Goal: Transaction & Acquisition: Purchase product/service

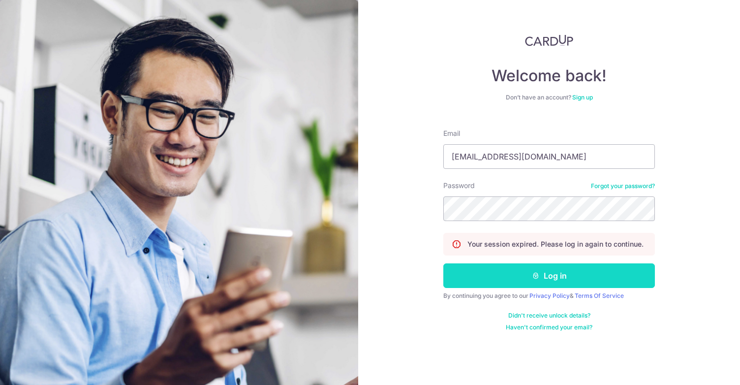
click at [504, 274] on button "Log in" at bounding box center [548, 275] width 211 height 25
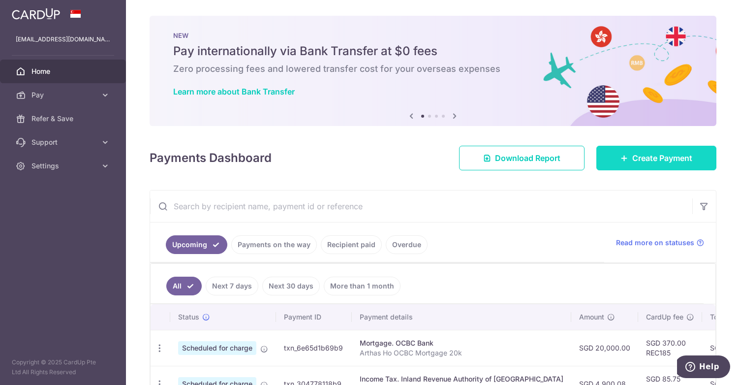
click at [626, 161] on link "Create Payment" at bounding box center [656, 158] width 120 height 25
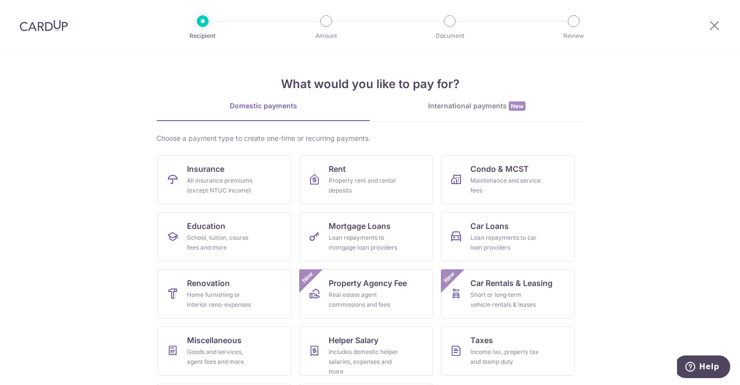
click at [32, 24] on img at bounding box center [44, 26] width 48 height 12
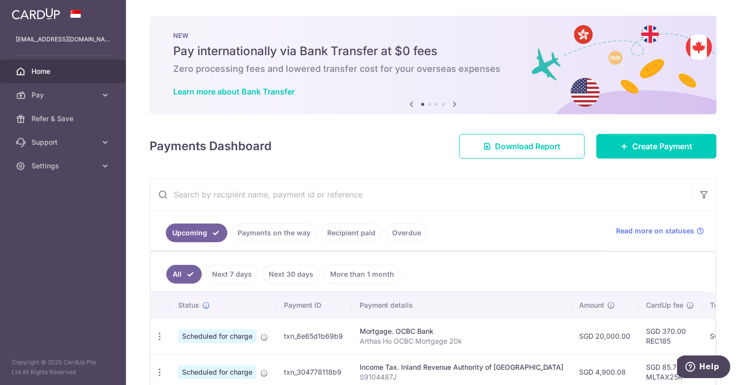
scroll to position [2, 0]
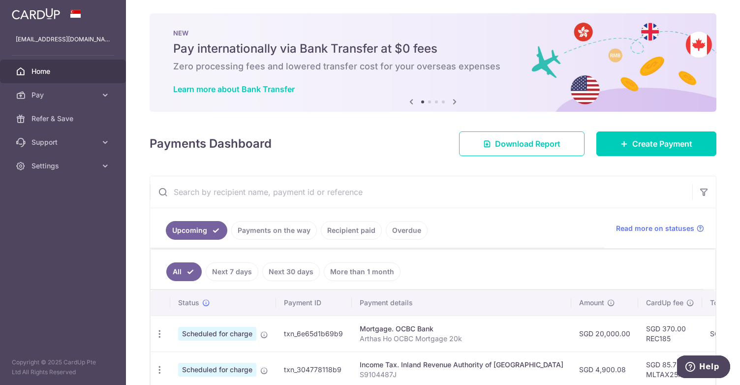
click at [454, 99] on icon at bounding box center [454, 101] width 12 height 12
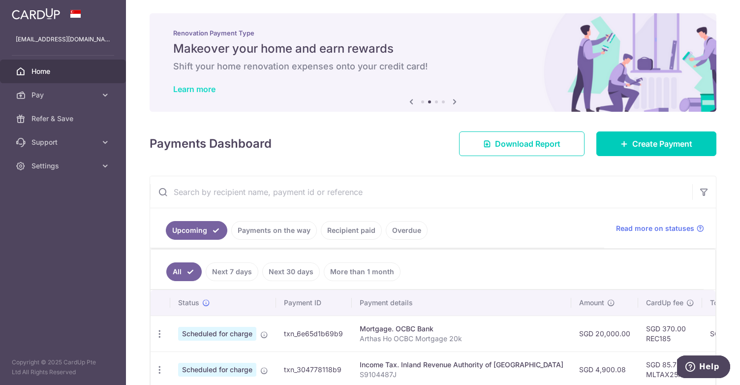
click at [204, 86] on link "Learn more" at bounding box center [194, 89] width 42 height 10
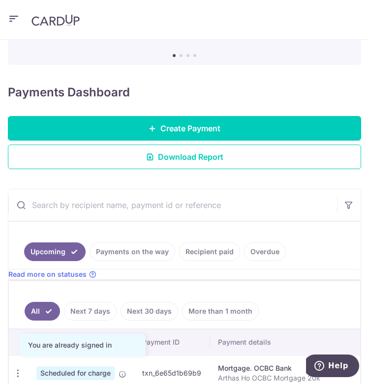
scroll to position [94, 0]
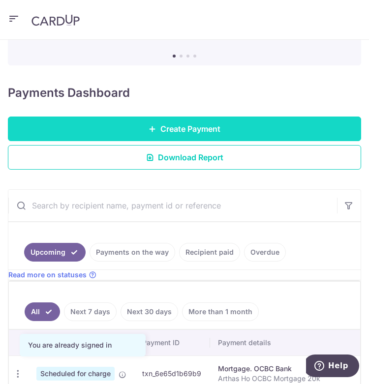
click at [150, 123] on link "Create Payment" at bounding box center [184, 129] width 353 height 25
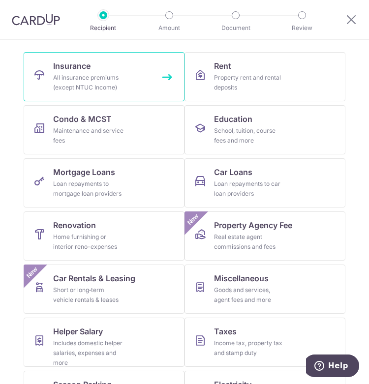
scroll to position [90, 0]
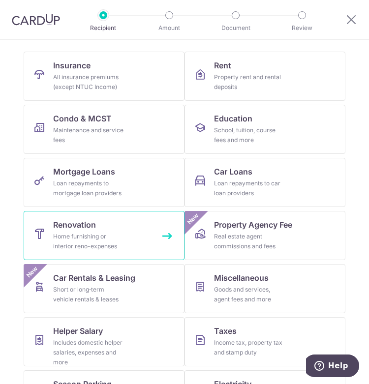
click at [92, 242] on div "Home furnishing or interior reno-expenses" at bounding box center [88, 242] width 71 height 20
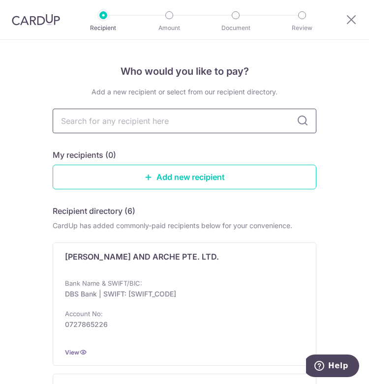
click at [185, 122] on input "text" at bounding box center [185, 121] width 264 height 25
click at [103, 117] on input "text" at bounding box center [185, 121] width 264 height 25
type input "D"
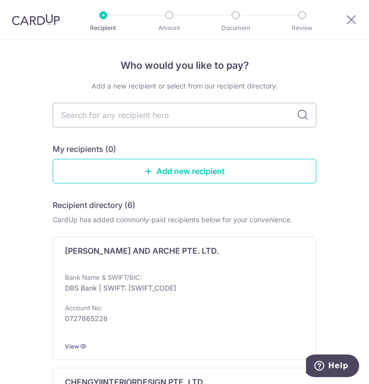
scroll to position [5, 0]
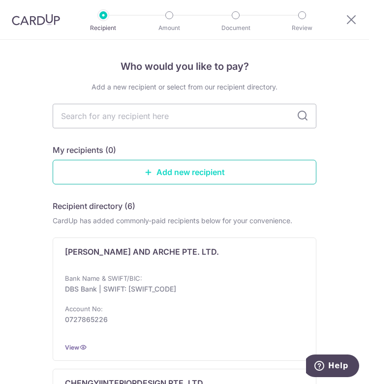
click at [164, 178] on link "Add new recipient" at bounding box center [185, 172] width 264 height 25
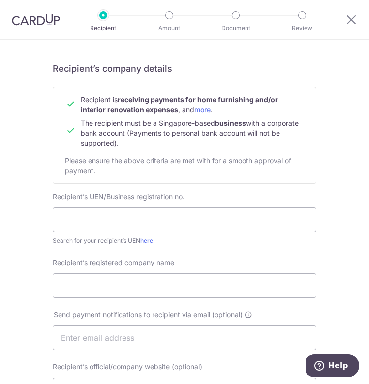
scroll to position [62, 0]
click at [129, 225] on input "text" at bounding box center [185, 219] width 264 height 25
click at [142, 241] on link "here" at bounding box center [146, 240] width 13 height 7
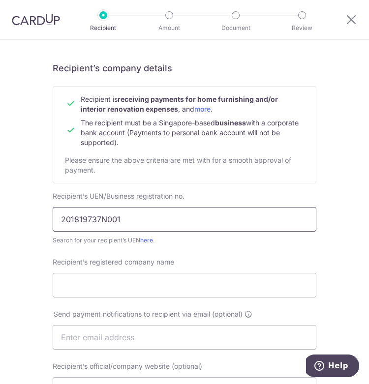
click at [160, 211] on input "201819737N001" at bounding box center [185, 219] width 264 height 25
click at [136, 213] on input "201819737N001" at bounding box center [185, 219] width 264 height 25
paste input "text"
type input "201819737N"
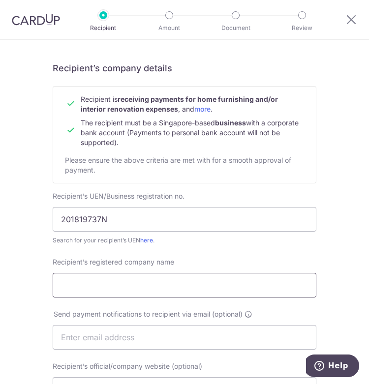
click at [107, 288] on input "Recipient’s registered company name" at bounding box center [185, 285] width 264 height 25
paste input "SDD & ASSOCIATES PTE. LTD."
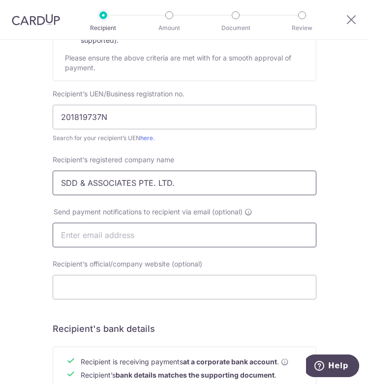
type input "SDD & ASSOCIATES PTE. LTD."
click at [122, 233] on input "text" at bounding box center [185, 235] width 264 height 25
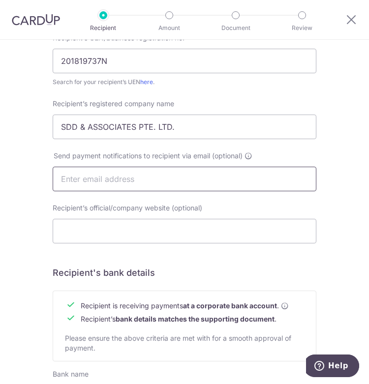
scroll to position [220, 0]
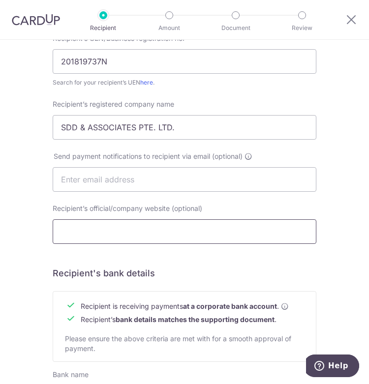
click at [123, 224] on input "Recipient’s official/company website (optional)" at bounding box center [185, 231] width 264 height 25
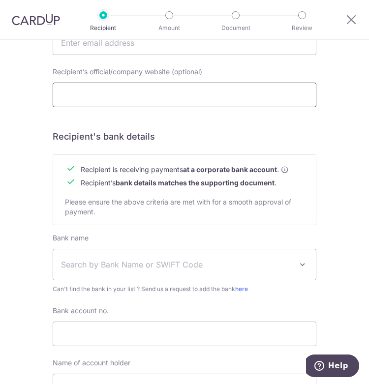
scroll to position [401, 0]
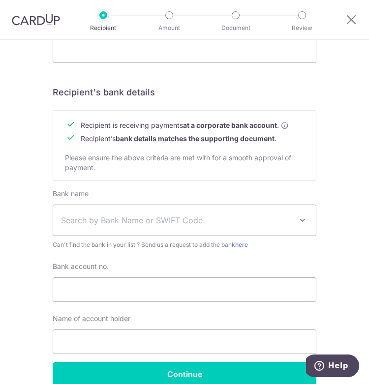
click at [128, 221] on span "Search by Bank Name or SWIFT Code" at bounding box center [176, 220] width 231 height 12
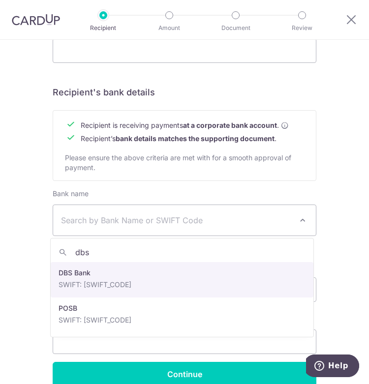
type input "dbs"
select select "6"
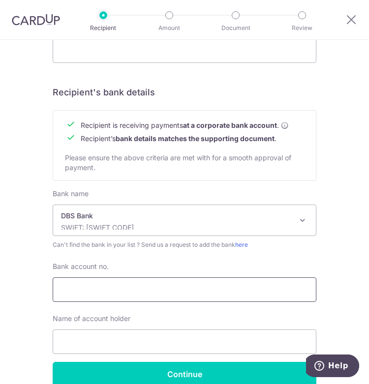
click at [83, 293] on input "Bank account no." at bounding box center [185, 289] width 264 height 25
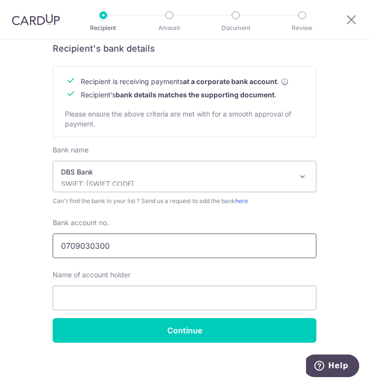
type input "0709030300"
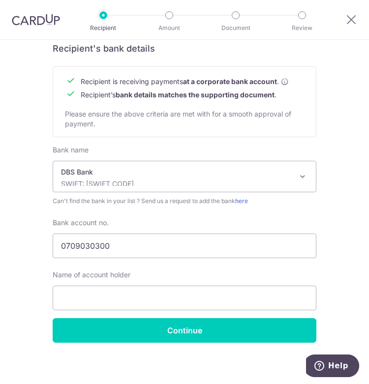
click at [112, 285] on div "Name of account holder" at bounding box center [185, 290] width 264 height 40
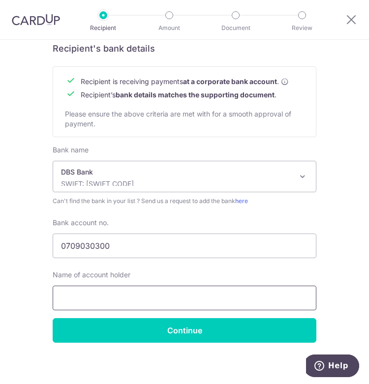
click at [112, 292] on input "text" at bounding box center [185, 298] width 264 height 25
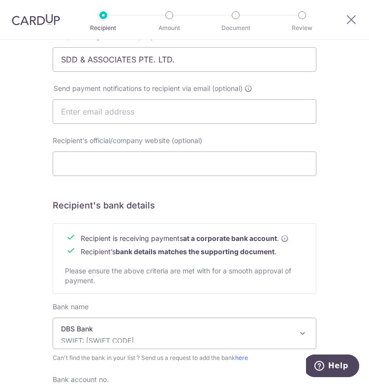
scroll to position [186, 0]
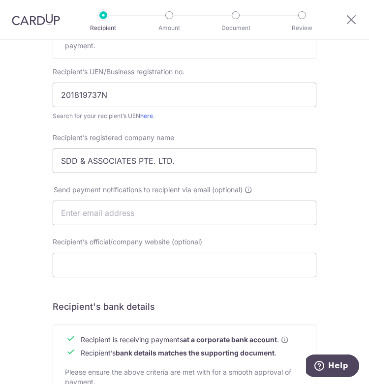
click at [131, 146] on div "Recipient’s registered company name SDD & ASSOCIATES PTE. LTD." at bounding box center [185, 153] width 264 height 40
click at [131, 152] on input "SDD & ASSOCIATES PTE. LTD." at bounding box center [185, 161] width 264 height 25
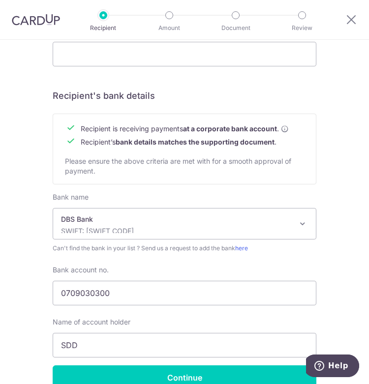
scroll to position [449, 0]
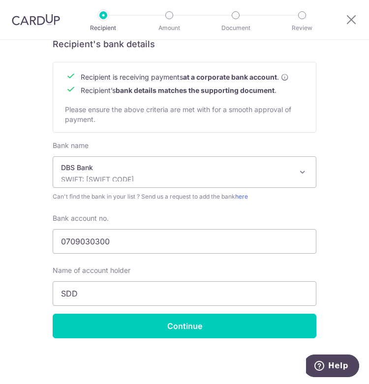
click at [91, 309] on div "Bank name Select Bank UBS AG ANEXT BANK PTE LTD Australia & New Zealand Banking…" at bounding box center [185, 227] width 264 height 173
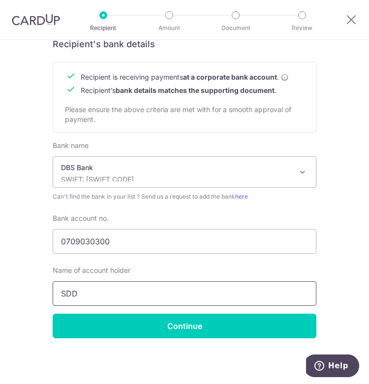
click at [98, 302] on input "SDD" at bounding box center [185, 293] width 264 height 25
paste input "& ASSOCIATES PTE. LTD."
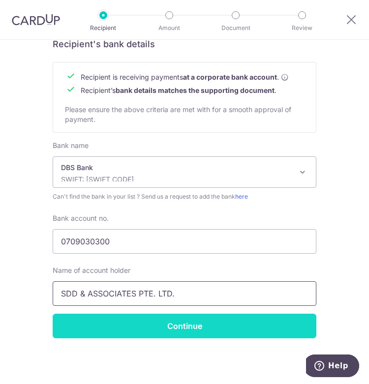
type input "SDD & ASSOCIATES PTE. LTD."
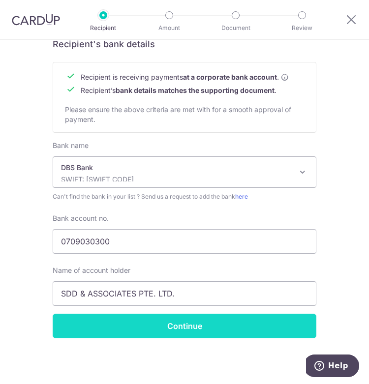
click at [109, 326] on input "Continue" at bounding box center [185, 326] width 264 height 25
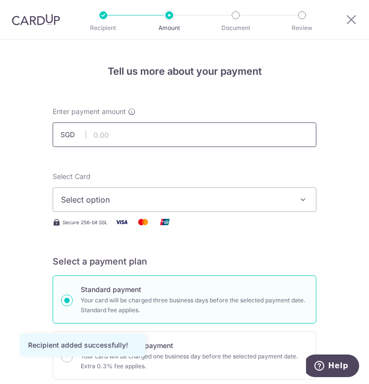
click at [113, 137] on input "text" at bounding box center [185, 134] width 264 height 25
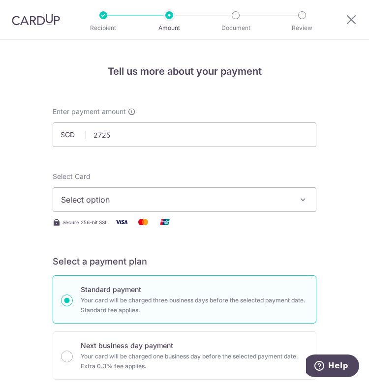
type input "2,725.00"
click at [108, 194] on span "Select option" at bounding box center [177, 200] width 233 height 12
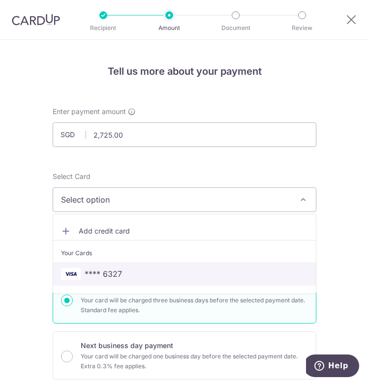
click at [108, 273] on span "**** 6327" at bounding box center [103, 274] width 37 height 12
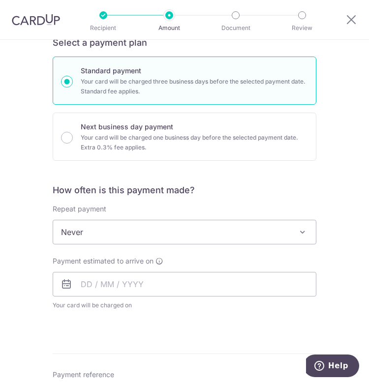
scroll to position [219, 0]
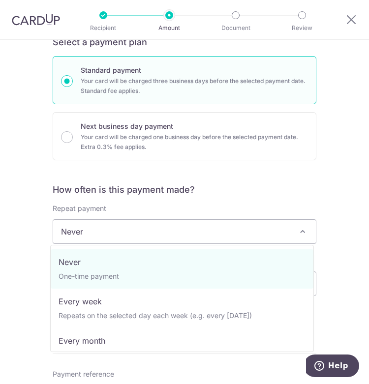
click at [90, 223] on span "Never" at bounding box center [184, 232] width 263 height 24
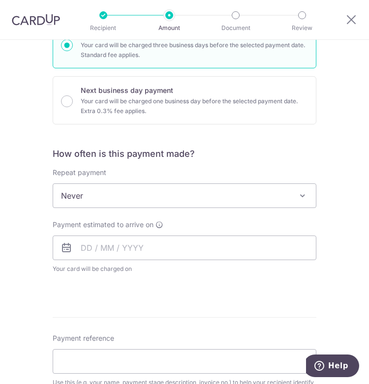
scroll to position [256, 0]
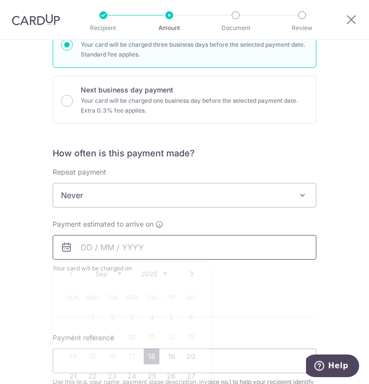
click at [86, 246] on input "text" at bounding box center [185, 247] width 264 height 25
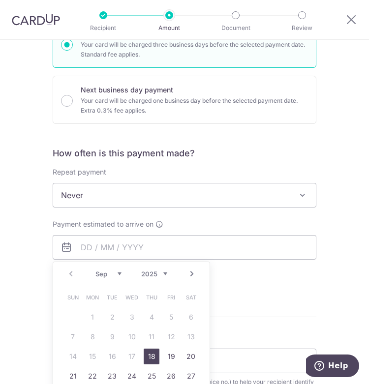
click at [149, 358] on link "18" at bounding box center [152, 357] width 16 height 16
type input "[DATE]"
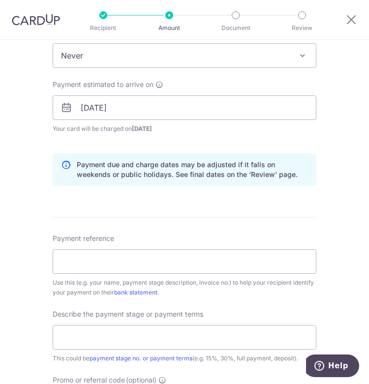
scroll to position [442, 0]
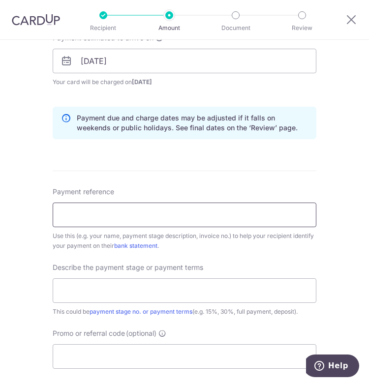
click at [87, 212] on input "Payment reference" at bounding box center [185, 215] width 264 height 25
type input "S"
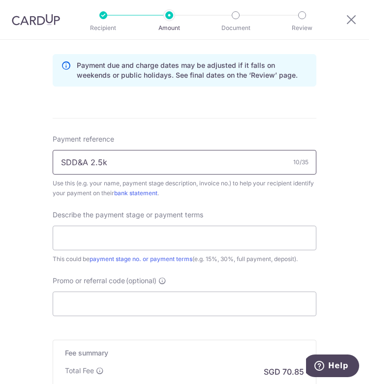
scroll to position [500, 0]
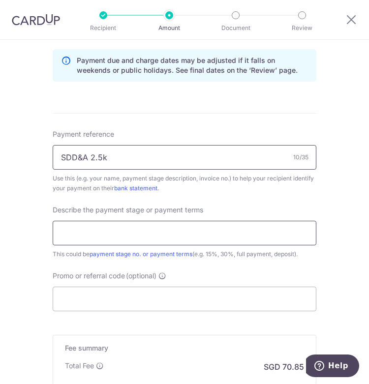
type input "SDD&A 2.5k"
click at [88, 230] on input "text" at bounding box center [185, 233] width 264 height 25
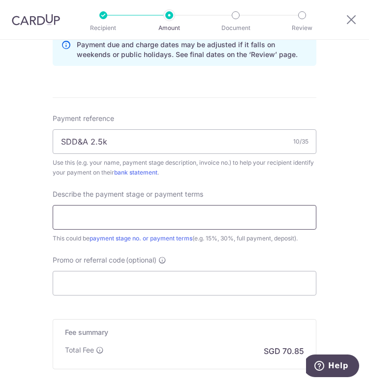
scroll to position [518, 0]
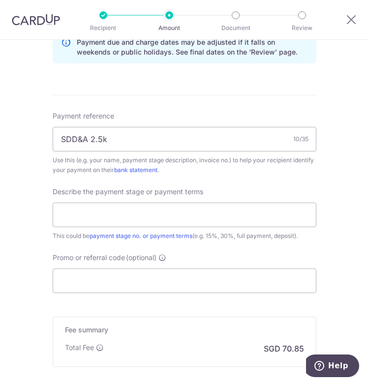
click at [30, 202] on div "Tell us more about your payment Enter payment amount SGD 2,725.00 2725.00 Recip…" at bounding box center [184, 17] width 369 height 991
click at [84, 199] on div "Describe the payment stage or payment terms This could be payment stage no. or …" at bounding box center [185, 214] width 264 height 54
click at [83, 214] on input "text" at bounding box center [185, 215] width 264 height 25
type input "one-time payment"
click at [83, 288] on input "Promo or referral code (optional)" at bounding box center [185, 281] width 264 height 25
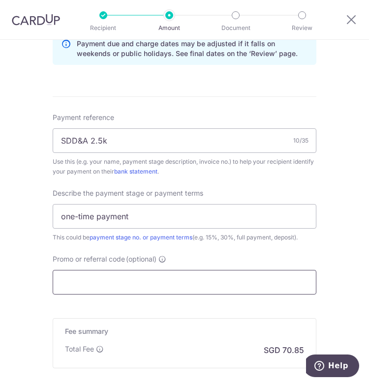
scroll to position [508, 0]
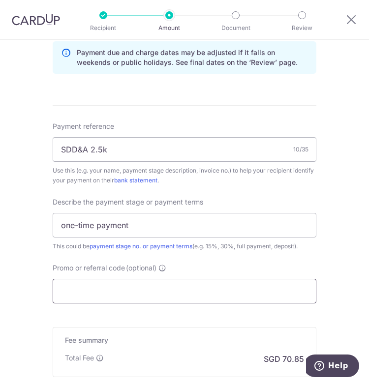
paste input "RENO25ONE"
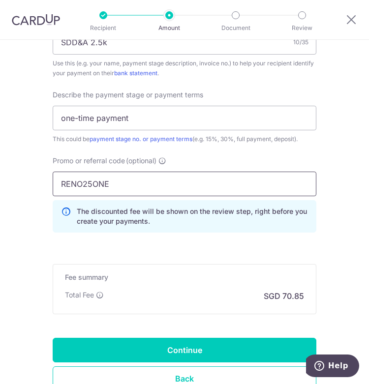
scroll to position [648, 0]
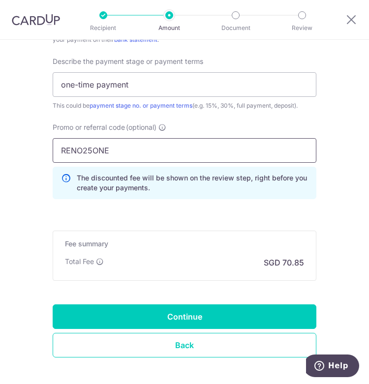
type input "RENO25ONE"
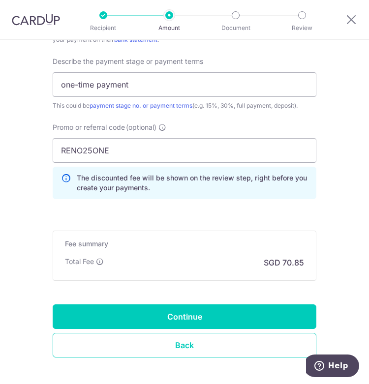
click at [146, 329] on div "Back Continue" at bounding box center [185, 330] width 264 height 53
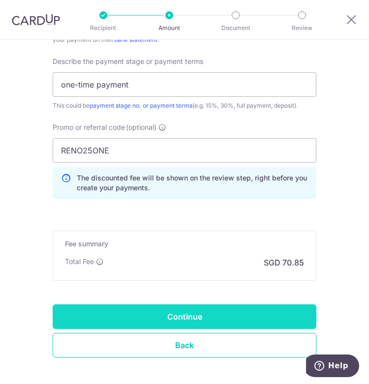
click at [156, 316] on input "Continue" at bounding box center [185, 316] width 264 height 25
type input "Create Schedule"
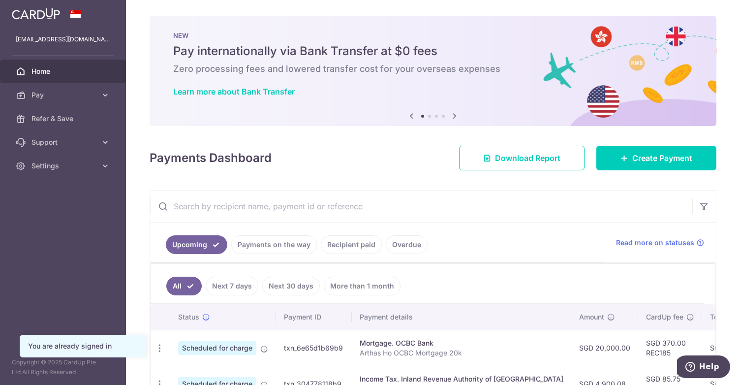
click at [368, 116] on icon at bounding box center [454, 116] width 12 height 12
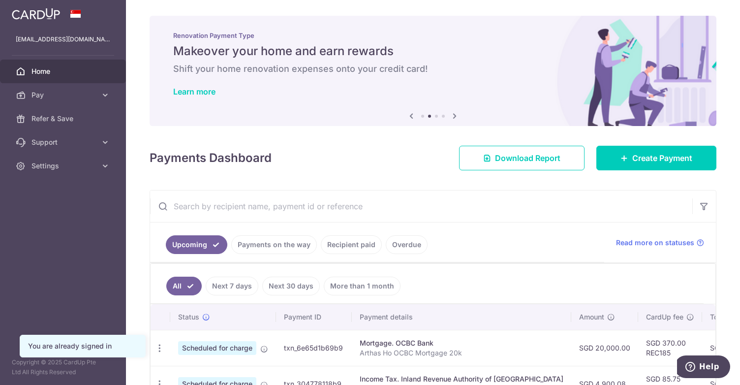
click at [249, 84] on div "Renovation Payment Type Makeover your home and earn rewards Shift your home ren…" at bounding box center [432, 65] width 567 height 98
click at [191, 95] on link "Learn more" at bounding box center [194, 92] width 42 height 10
click at [368, 115] on icon at bounding box center [454, 116] width 12 height 12
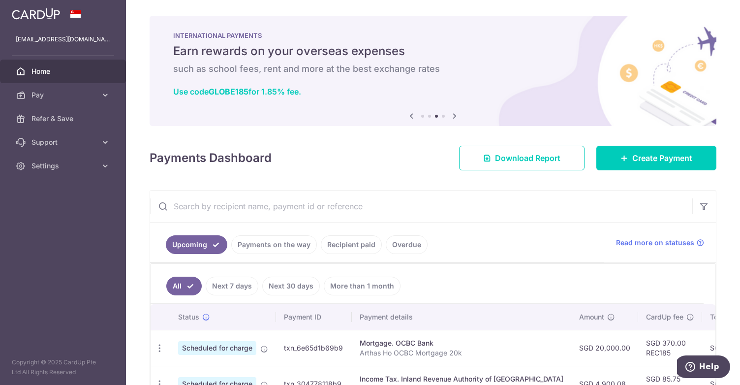
click at [368, 115] on icon at bounding box center [454, 116] width 12 height 12
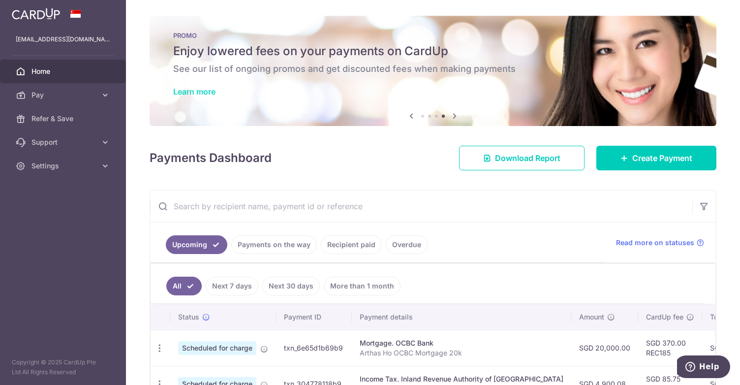
click at [205, 94] on link "Learn more" at bounding box center [194, 92] width 42 height 10
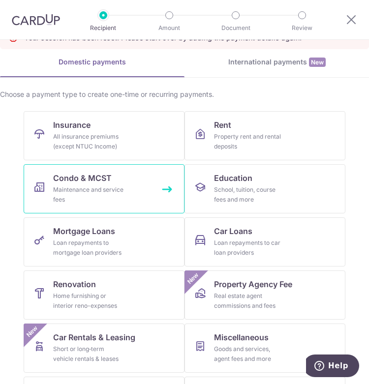
scroll to position [62, 0]
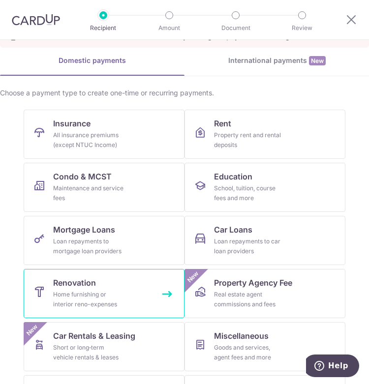
click at [79, 282] on span "Renovation" at bounding box center [74, 283] width 43 height 12
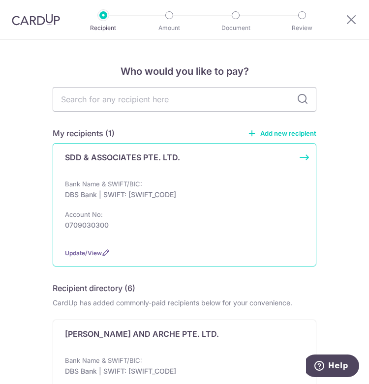
click at [128, 156] on p "SDD & ASSOCIATES PTE. LTD." at bounding box center [122, 157] width 115 height 12
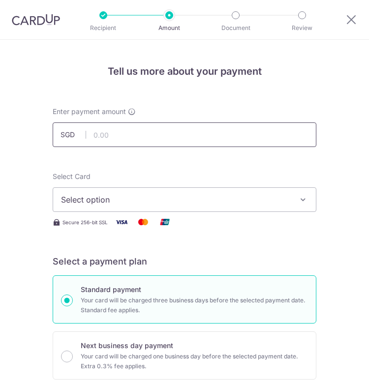
drag, startPoint x: 0, startPoint y: 0, endPoint x: 133, endPoint y: 134, distance: 188.8
click at [133, 134] on input "text" at bounding box center [185, 134] width 264 height 25
type input "2,725.00"
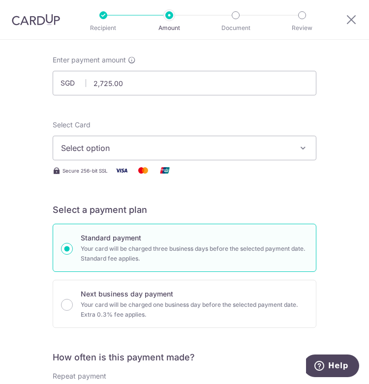
click at [130, 147] on span "Select option" at bounding box center [177, 148] width 233 height 12
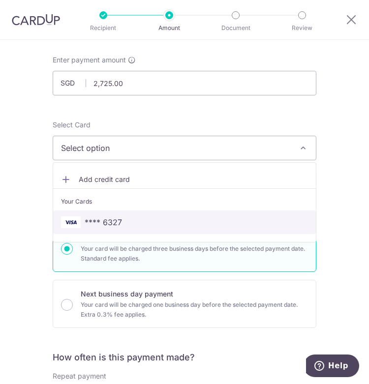
click at [113, 217] on span "**** 6327" at bounding box center [103, 222] width 37 height 12
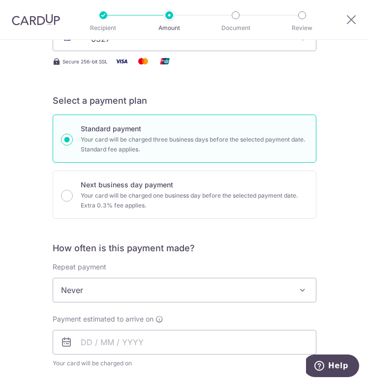
scroll to position [161, 0]
click at [91, 301] on div "How often is this payment made? Repeat payment Never Every week Every month Eve…" at bounding box center [185, 315] width 264 height 146
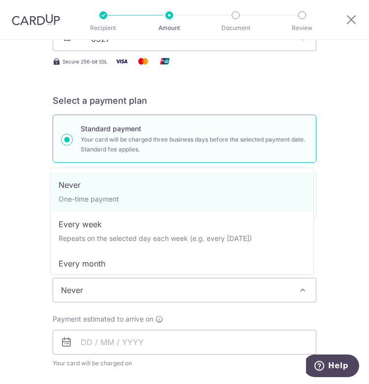
click at [97, 296] on span "Never" at bounding box center [184, 290] width 263 height 24
click at [31, 313] on div "Tell us more about your payment Enter payment amount SGD 2,725.00 2725.00 Selec…" at bounding box center [184, 354] width 369 height 951
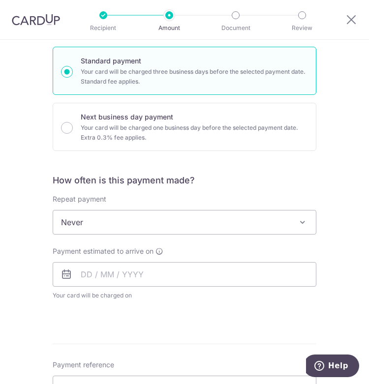
scroll to position [230, 0]
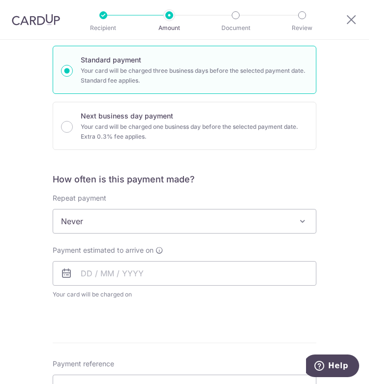
click at [83, 284] on div "Payment estimated to arrive on Your card will be charged on for the first payme…" at bounding box center [185, 272] width 264 height 54
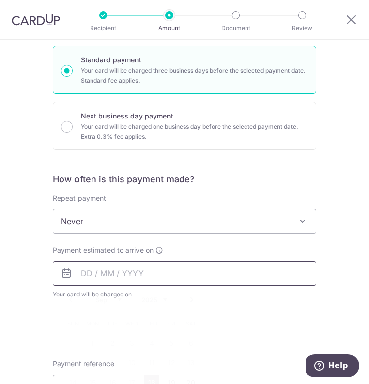
click at [90, 283] on input "text" at bounding box center [185, 273] width 264 height 25
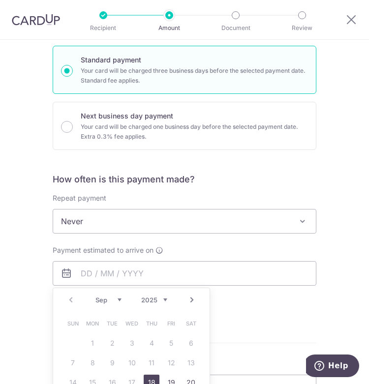
click at [149, 378] on link "18" at bounding box center [152, 383] width 16 height 16
type input "[DATE]"
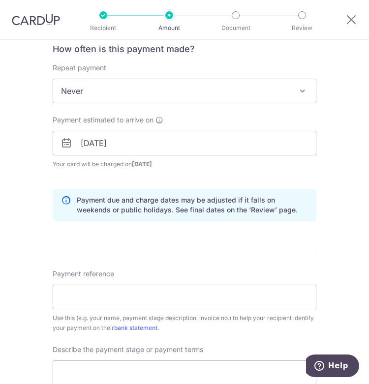
scroll to position [365, 0]
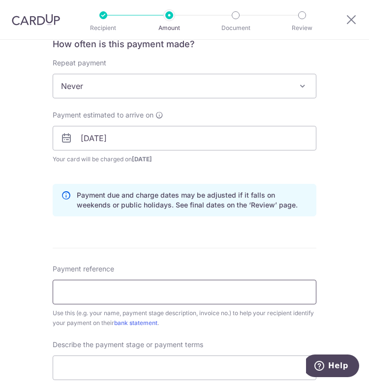
click at [85, 283] on input "Payment reference" at bounding box center [185, 292] width 264 height 25
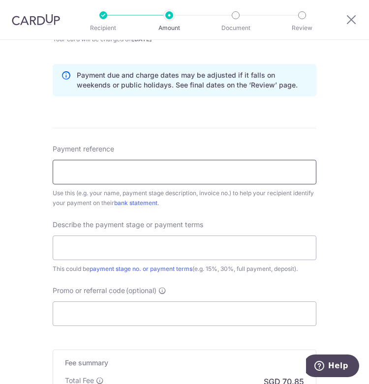
scroll to position [485, 0]
type input "A"
type input "SDD&A 2.5k"
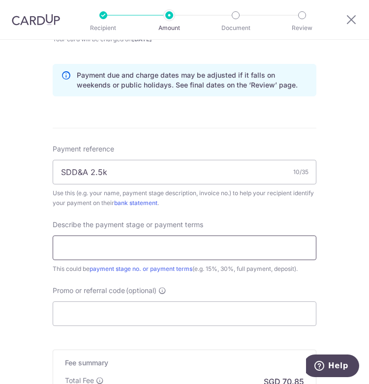
click at [92, 254] on input "text" at bounding box center [185, 248] width 264 height 25
type input "one-time payment"
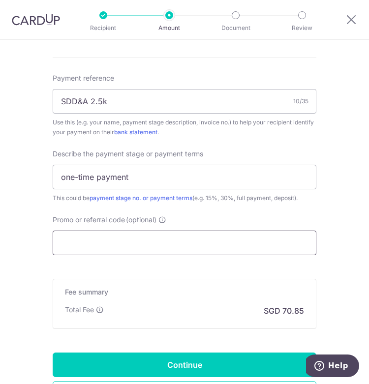
click at [69, 238] on input "Promo or referral code (optional)" at bounding box center [185, 243] width 264 height 25
paste input "RENO25ONE"
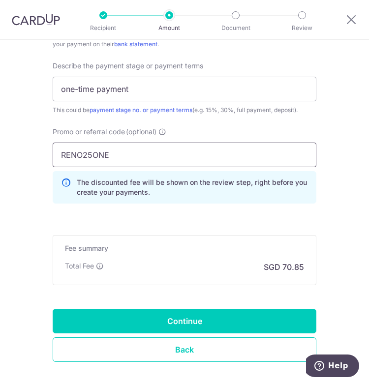
scroll to position [648, 0]
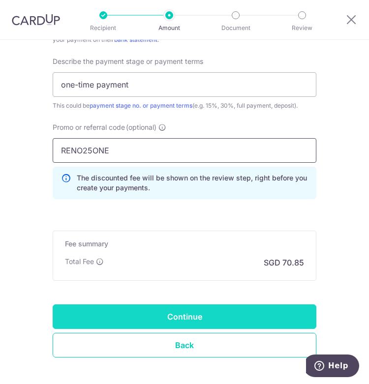
type input "RENO25ONE"
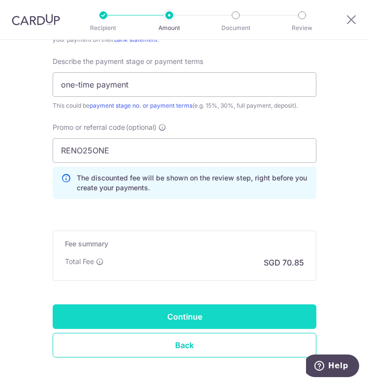
click at [92, 315] on input "Continue" at bounding box center [185, 316] width 264 height 25
type input "Create Schedule"
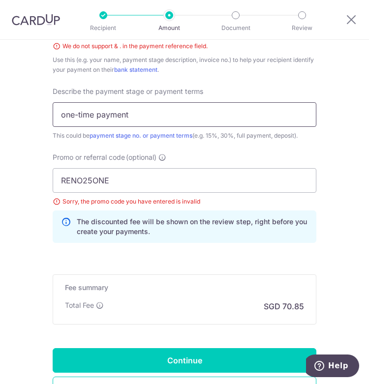
click at [76, 112] on input "one-time payment" at bounding box center [185, 114] width 264 height 25
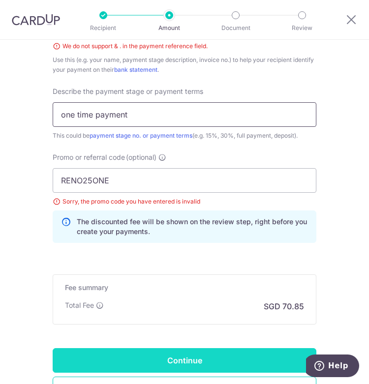
type input "one time payment"
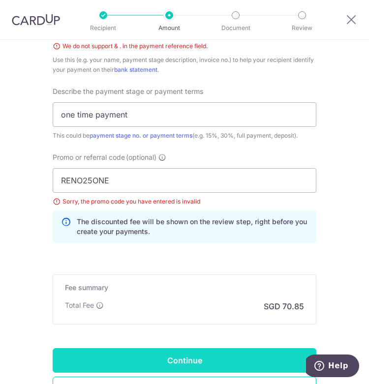
click at [120, 358] on input "Continue" at bounding box center [185, 360] width 264 height 25
type input "Create Schedule"
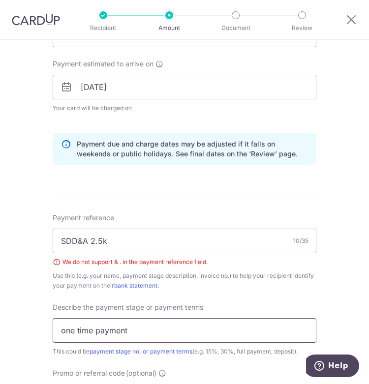
scroll to position [417, 0]
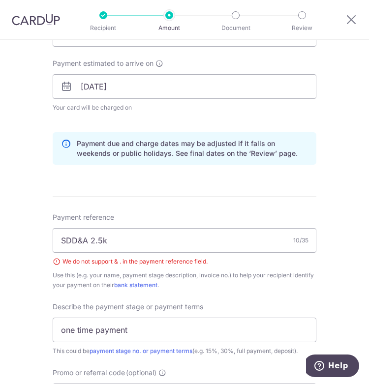
click at [24, 189] on div "Tell us more about your payment Enter payment amount SGD 2,725.00 2725.00 Selec…" at bounding box center [184, 154] width 369 height 1063
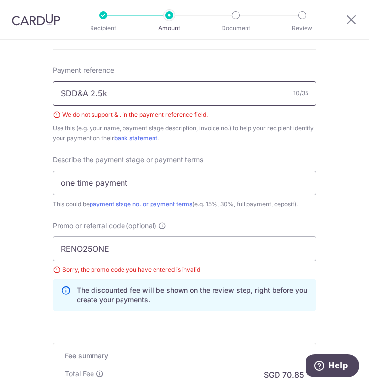
scroll to position [564, 0]
click at [82, 90] on input "SDD&A 2.5k" at bounding box center [185, 93] width 264 height 25
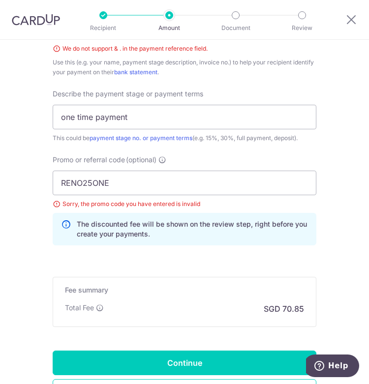
scroll to position [712, 0]
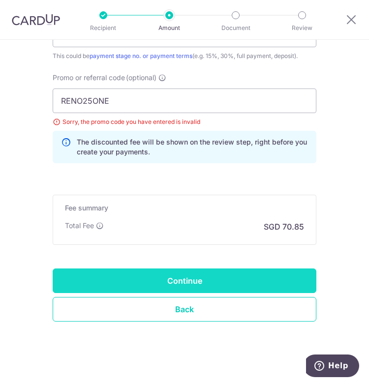
type input "SDD and A 2.5k"
click at [239, 277] on input "Continue" at bounding box center [185, 281] width 264 height 25
type input "Create Schedule"
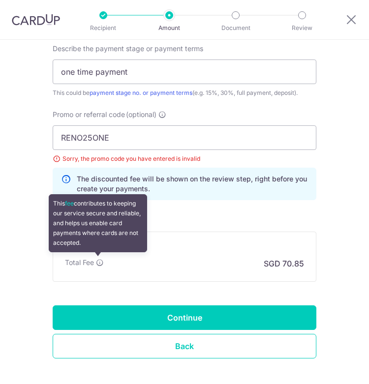
scroll to position [618, 0]
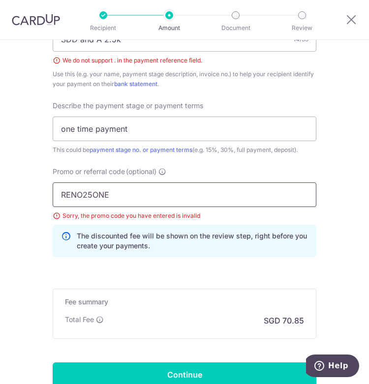
click at [209, 190] on input "RENO25ONE" at bounding box center [185, 194] width 264 height 25
drag, startPoint x: -19, startPoint y: 201, endPoint x: -32, endPoint y: 200, distance: 13.4
click at [0, 200] on html "Recipient Amount Document Review Tell us more about your payment Enter payment …" at bounding box center [184, 192] width 369 height 384
paste input "text"
type input "RENO25ONE"
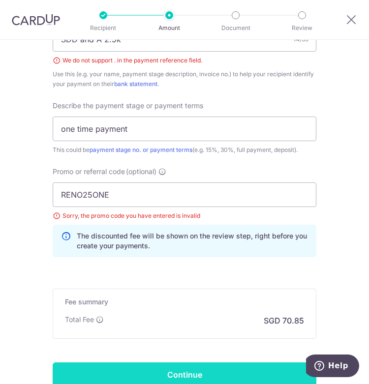
click at [133, 364] on input "Continue" at bounding box center [185, 374] width 264 height 25
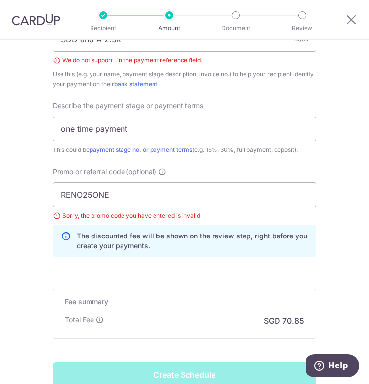
type input "Create Schedule"
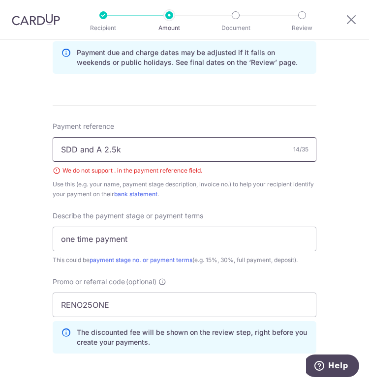
scroll to position [506, 0]
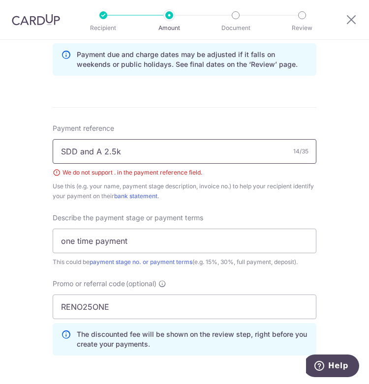
click at [107, 149] on input "SDD and A 2.5k" at bounding box center [185, 151] width 264 height 25
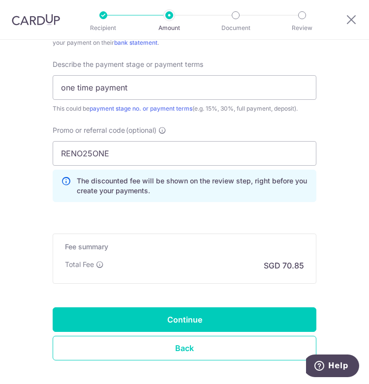
scroll to position [702, 0]
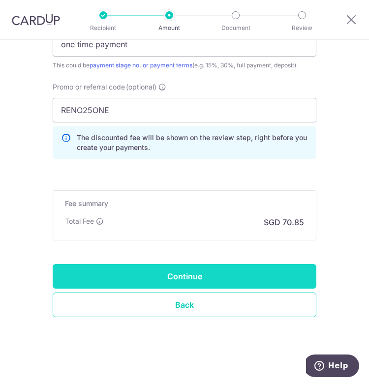
type input "SDD and A 2725"
click at [133, 275] on input "Continue" at bounding box center [185, 276] width 264 height 25
type input "Create Schedule"
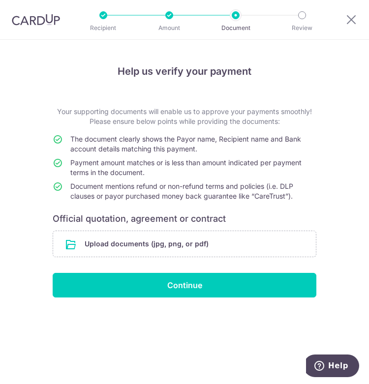
click at [111, 340] on div "Help us verify your payment Your supporting documents will enable us to approve…" at bounding box center [184, 212] width 369 height 344
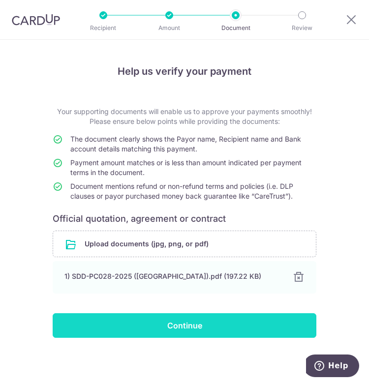
click at [134, 330] on input "Continue" at bounding box center [185, 325] width 264 height 25
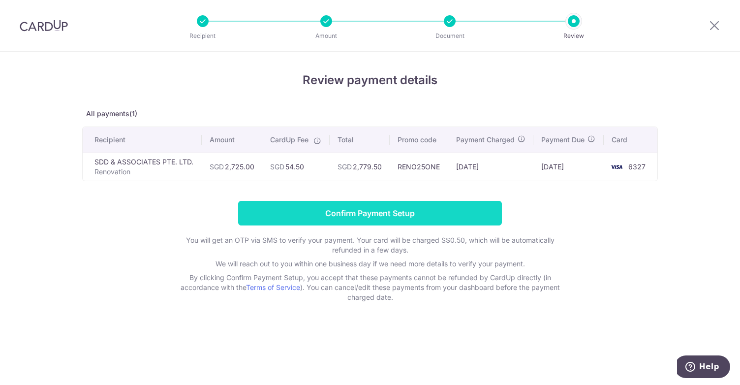
click at [351, 225] on input "Confirm Payment Setup" at bounding box center [370, 213] width 264 height 25
